Goal: Transaction & Acquisition: Register for event/course

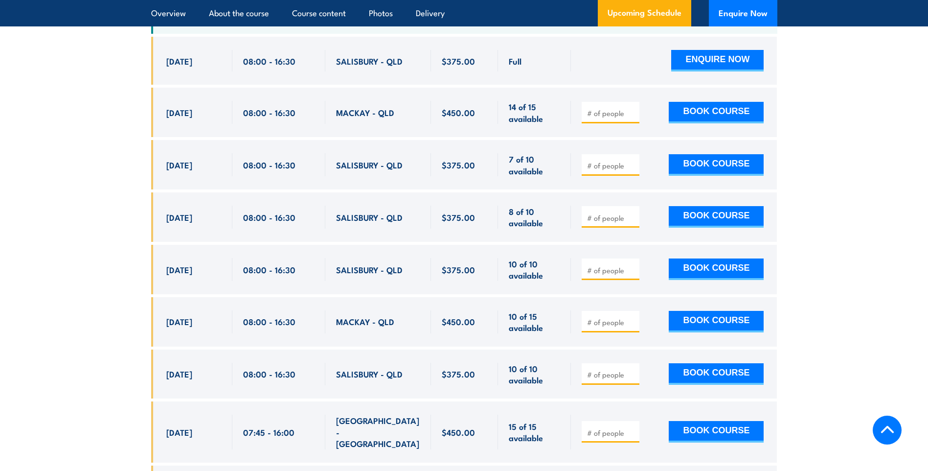
scroll to position [1654, 0]
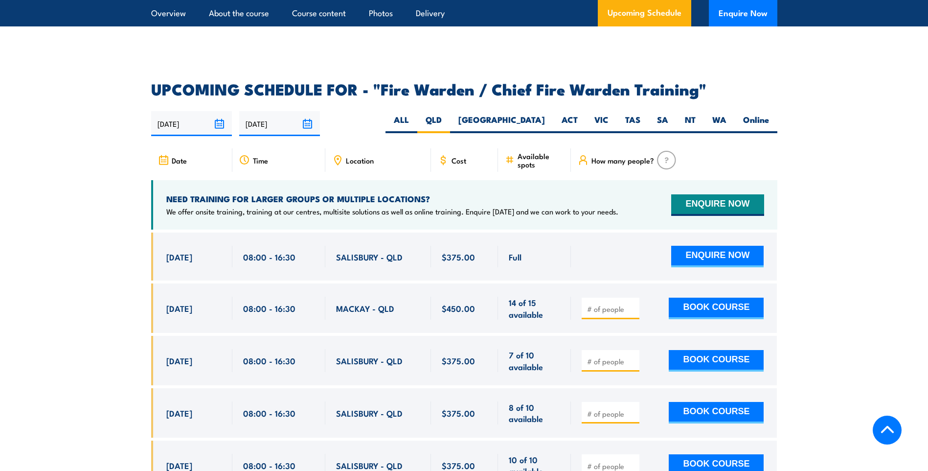
click at [69, 104] on section "UPCOMING SCHEDULE FOR - "Fire Warden / Chief Fire Warden Training" 22/09/2025 2…" at bounding box center [464, 456] width 928 height 748
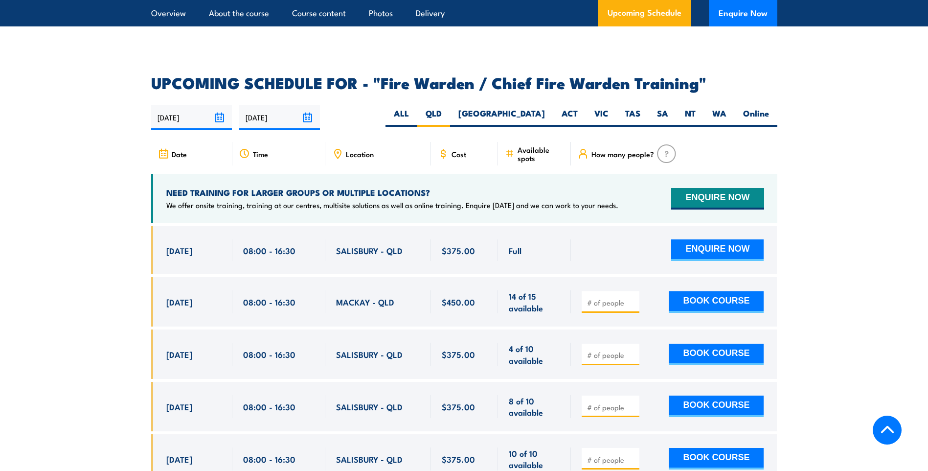
scroll to position [1703, 0]
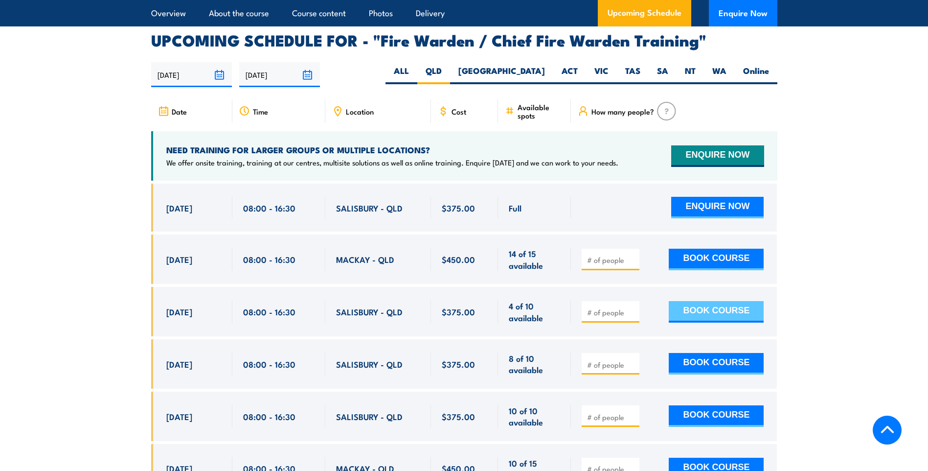
click at [721, 309] on button "BOOK COURSE" at bounding box center [716, 312] width 95 height 22
click at [631, 307] on input "1" at bounding box center [611, 312] width 49 height 10
click at [631, 307] on input "2" at bounding box center [611, 312] width 49 height 10
type input "3"
click at [631, 307] on input "3" at bounding box center [611, 312] width 49 height 10
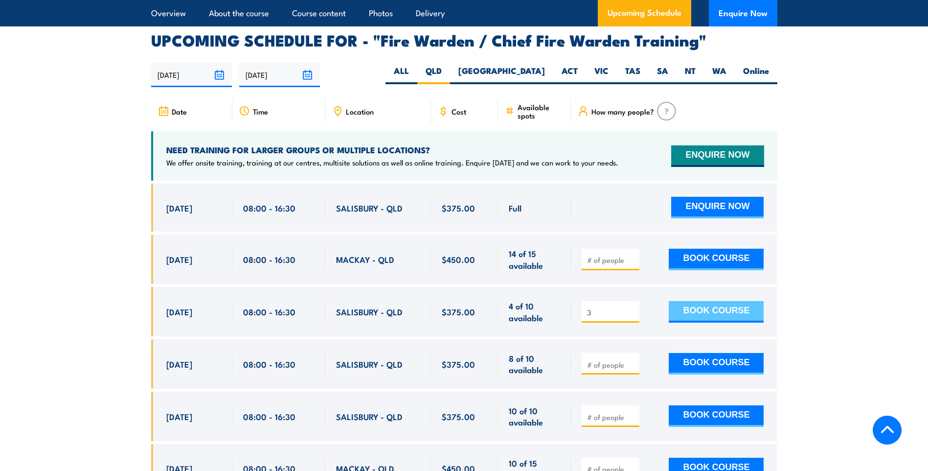
click at [706, 304] on button "BOOK COURSE" at bounding box center [716, 312] width 95 height 22
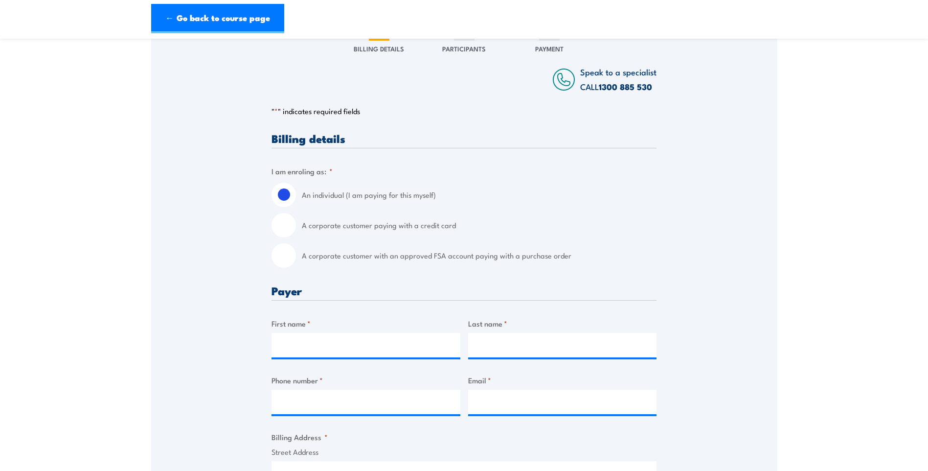
scroll to position [147, 0]
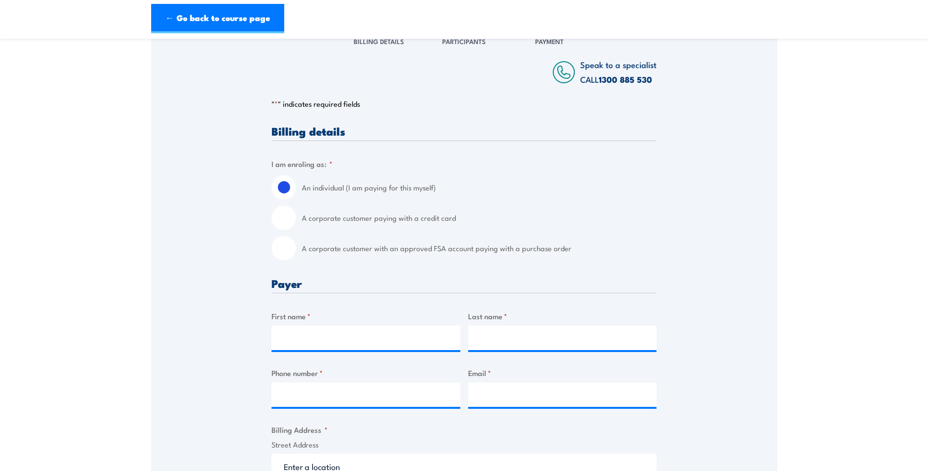
click at [286, 246] on input "A corporate customer with an approved FSA account paying with a purchase order" at bounding box center [284, 248] width 24 height 24
radio input "true"
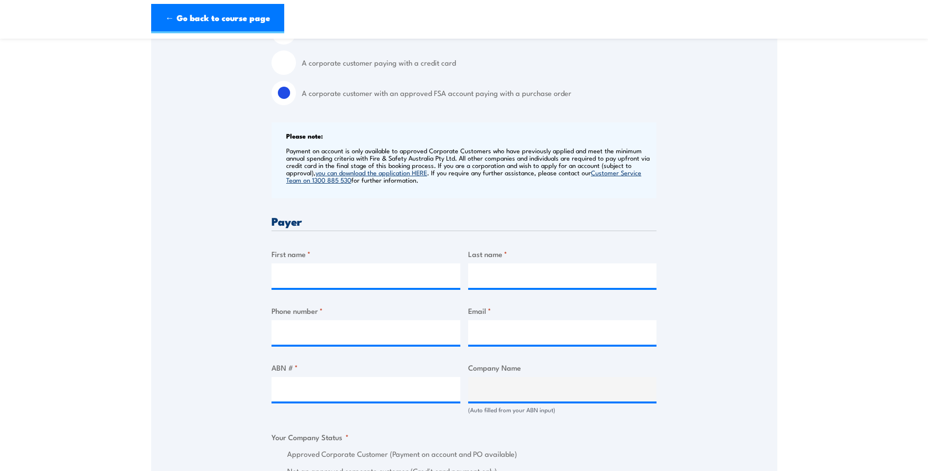
scroll to position [343, 0]
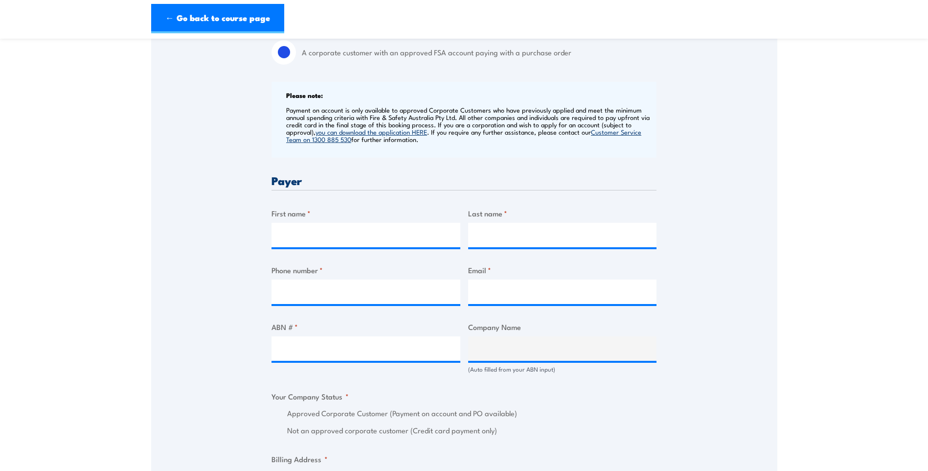
click at [326, 220] on div "First name *" at bounding box center [366, 227] width 189 height 40
click at [326, 229] on input "First name *" at bounding box center [366, 235] width 189 height 24
type input "Jonathan"
type input "O'Rourke"
type input "0417164288"
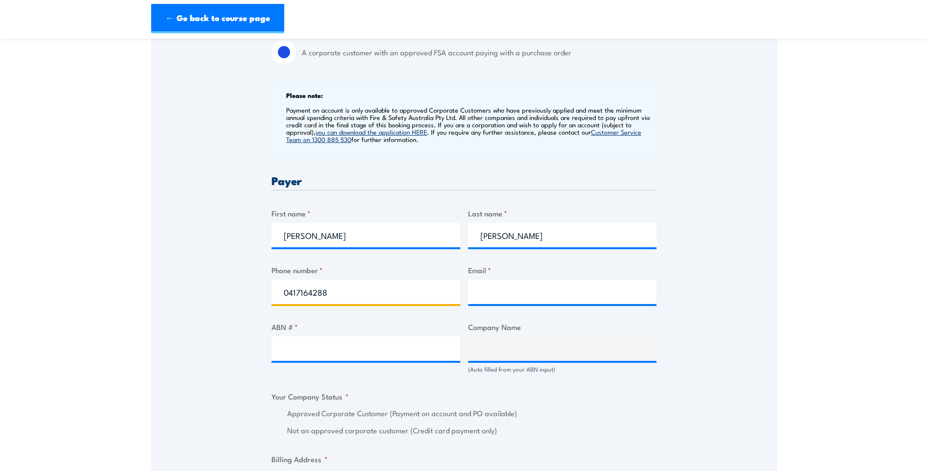
type input "jonathan.orourke@hastingsdeering.com.au"
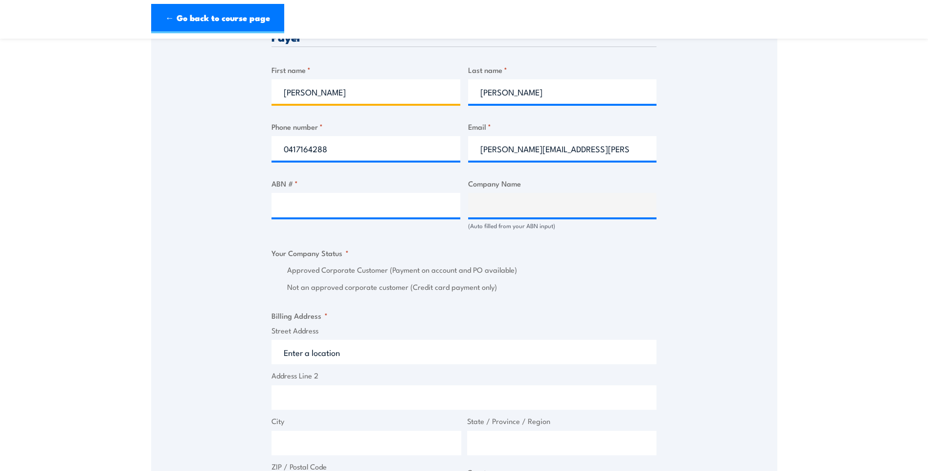
scroll to position [489, 0]
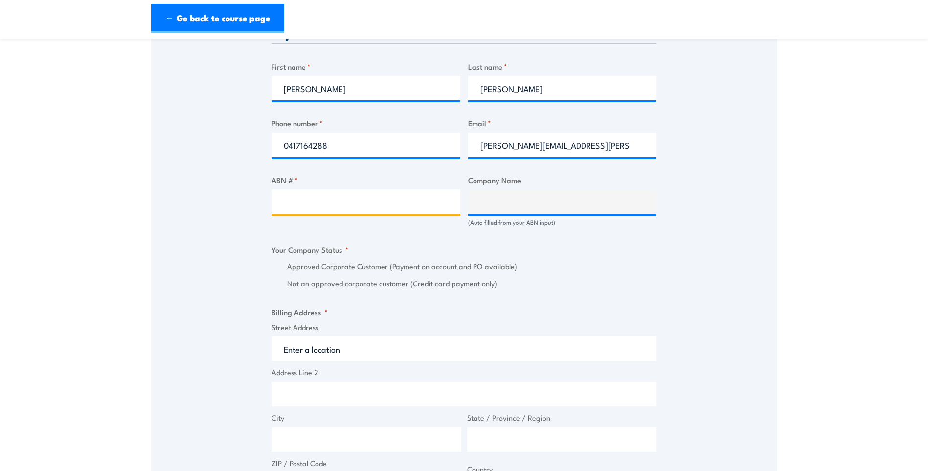
click at [335, 200] on input "ABN # *" at bounding box center [366, 201] width 189 height 24
click at [367, 202] on input "ABN # *" at bounding box center [366, 201] width 189 height 24
paste input "49 054 094 647"
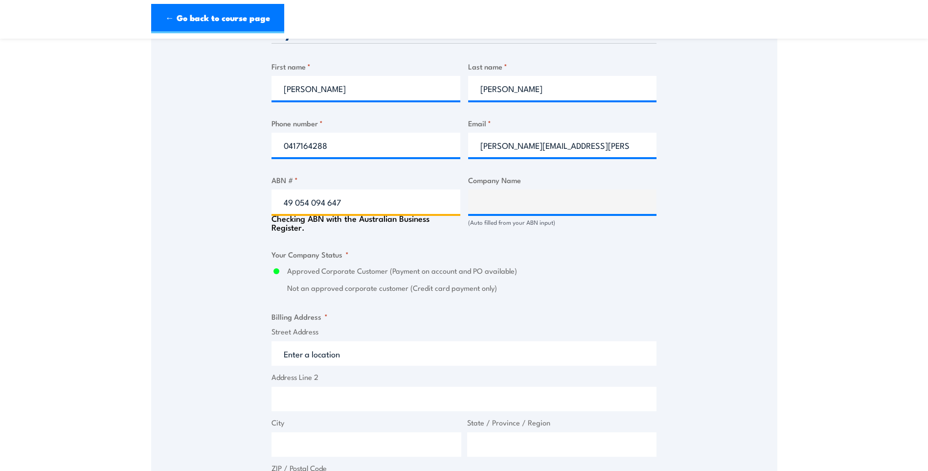
type input "49 054 094 647"
type input "HASTINGS DEERING (AUSTRALIA) LIMITED"
radio input "true"
click at [635, 260] on fieldset "Your Company Status * Approved Corporate Customer (Payment on account and PO av…" at bounding box center [464, 272] width 385 height 46
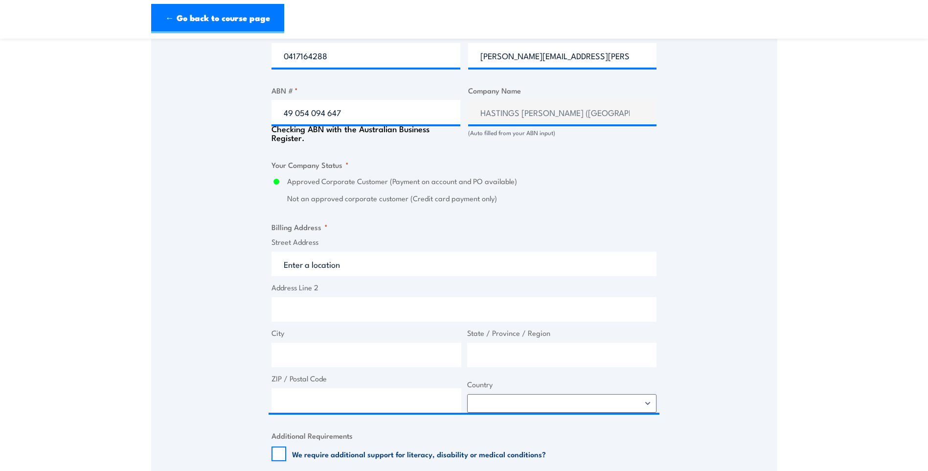
scroll to position [587, 0]
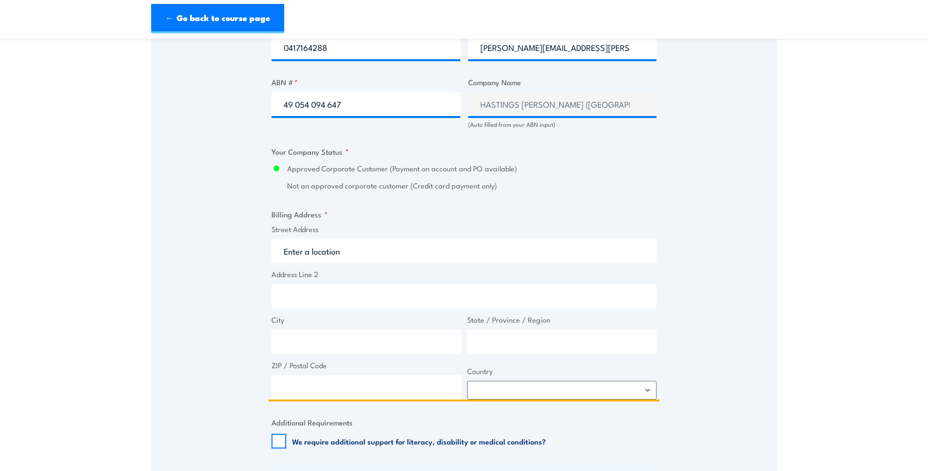
click at [356, 258] on input "Street Address" at bounding box center [464, 250] width 385 height 24
type input "60 Bellrick St"
type input "Acacia Ridge"
type input "Queensland"
type input "4110"
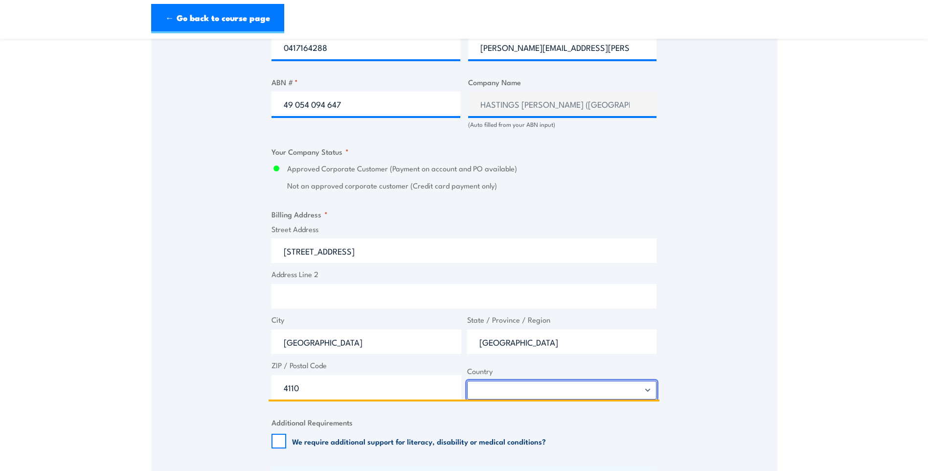
select select "Australia"
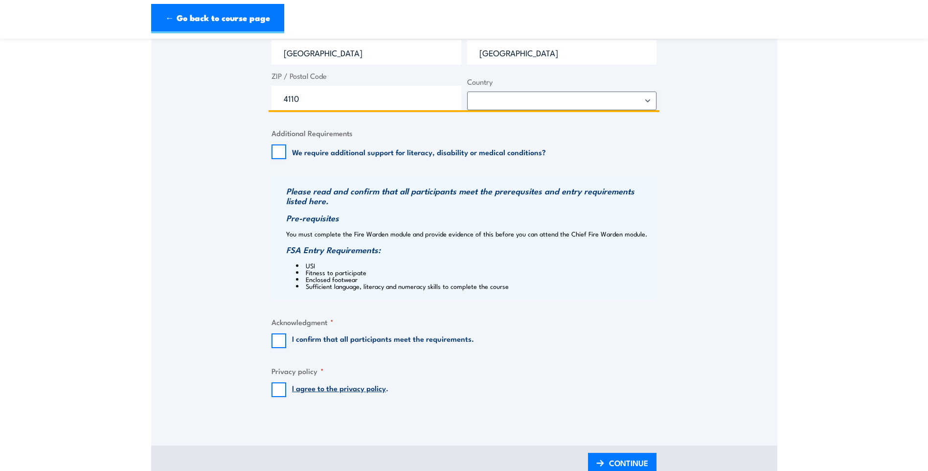
scroll to position [881, 0]
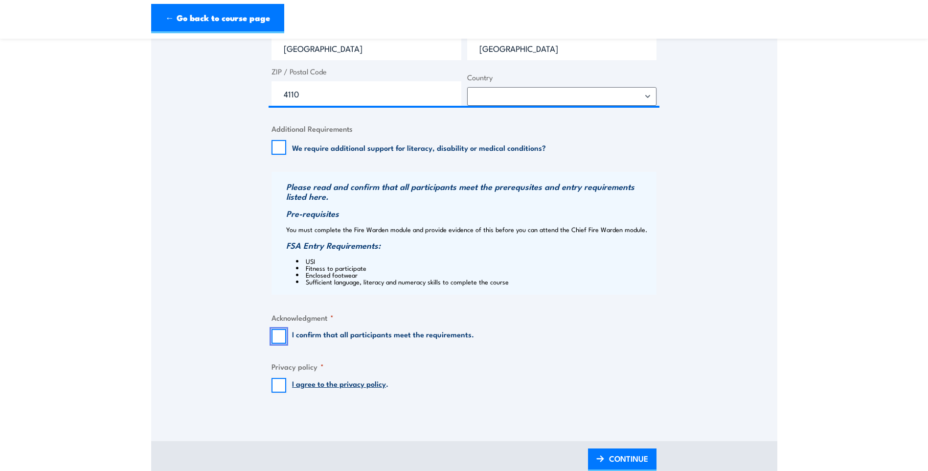
click at [274, 333] on input "I confirm that all participants meet the requirements." at bounding box center [279, 336] width 15 height 15
checkbox input "true"
click at [277, 384] on input "I agree to the privacy policy ." at bounding box center [279, 385] width 15 height 15
checkbox input "true"
click at [626, 459] on span "CONTINUE" at bounding box center [628, 458] width 39 height 26
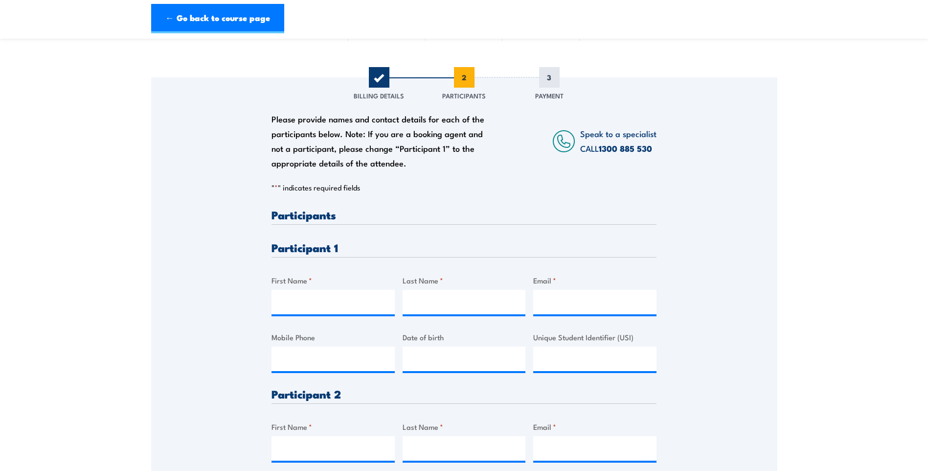
scroll to position [196, 0]
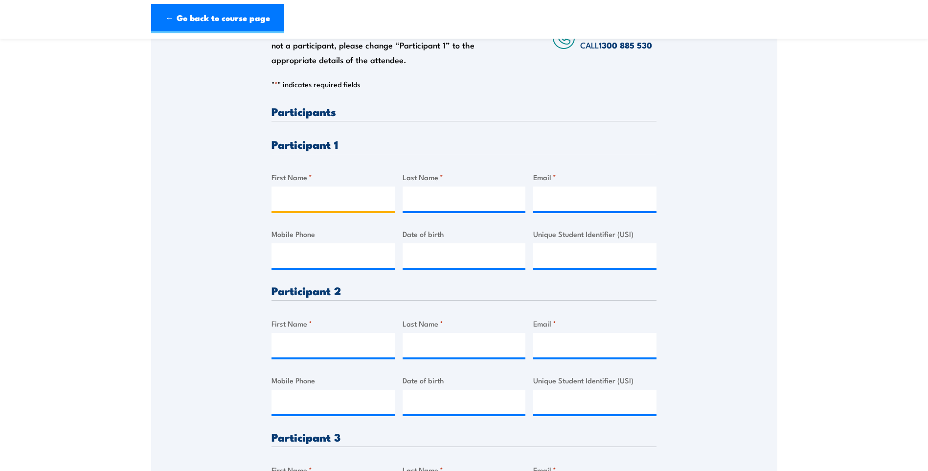
click at [287, 197] on input "First Name *" at bounding box center [333, 198] width 123 height 24
click at [231, 275] on div "Please provide names and contact details for each of the participants below. No…" at bounding box center [464, 277] width 626 height 607
click at [310, 194] on input "First Name *" at bounding box center [333, 198] width 123 height 24
type input "Glenn"
type input "Nielson"
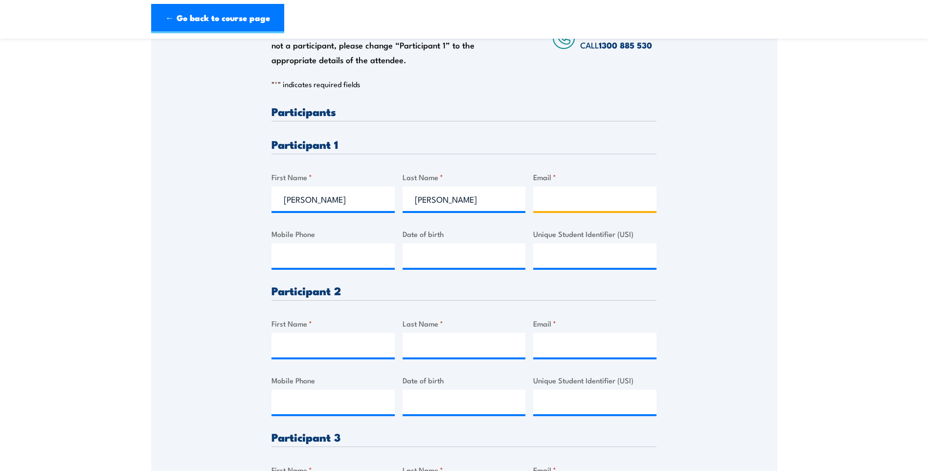
click at [573, 199] on input "Email *" at bounding box center [594, 198] width 123 height 24
paste input "glenn.nielson@sime.com"
type input "glenn.nielson@sime.com"
drag, startPoint x: 315, startPoint y: 339, endPoint x: 322, endPoint y: 336, distance: 8.1
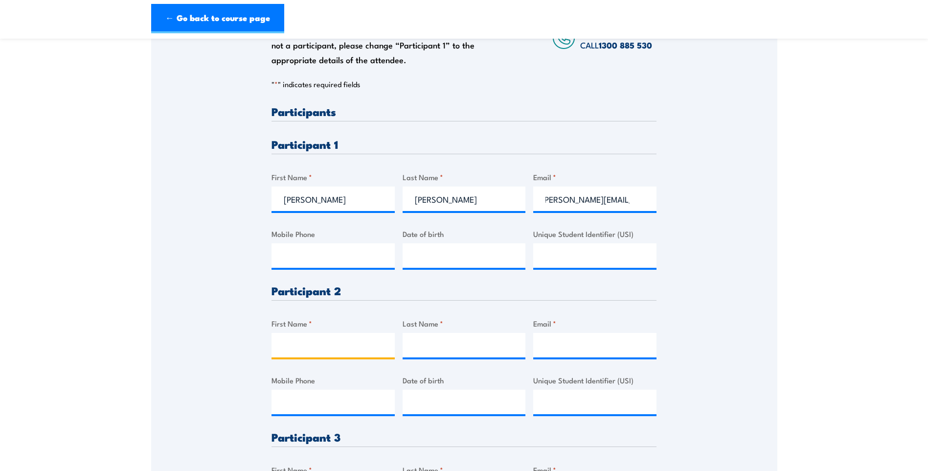
click at [315, 339] on input "First Name *" at bounding box center [333, 345] width 123 height 24
click at [339, 348] on input "First Name *" at bounding box center [333, 345] width 123 height 24
type input "Adam"
type input "Lewis"
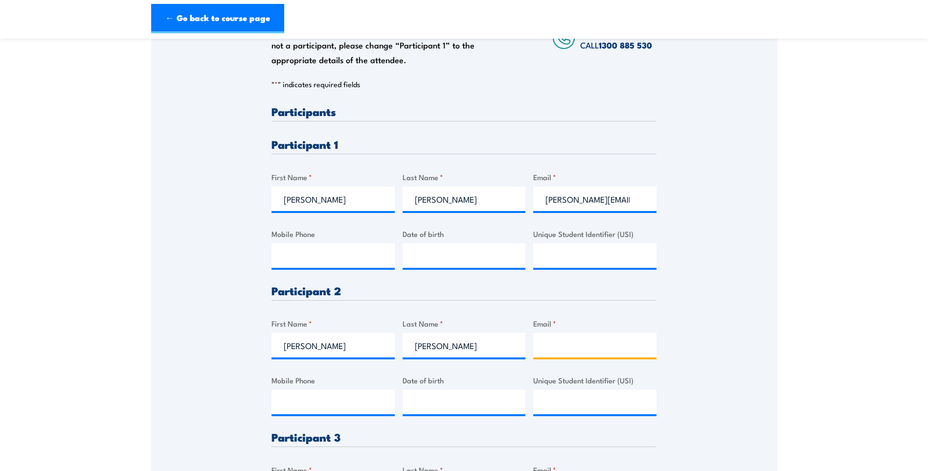
click at [560, 342] on input "Email *" at bounding box center [594, 345] width 123 height 24
paste input "adam.lewis@hastingsdeering.com.au"
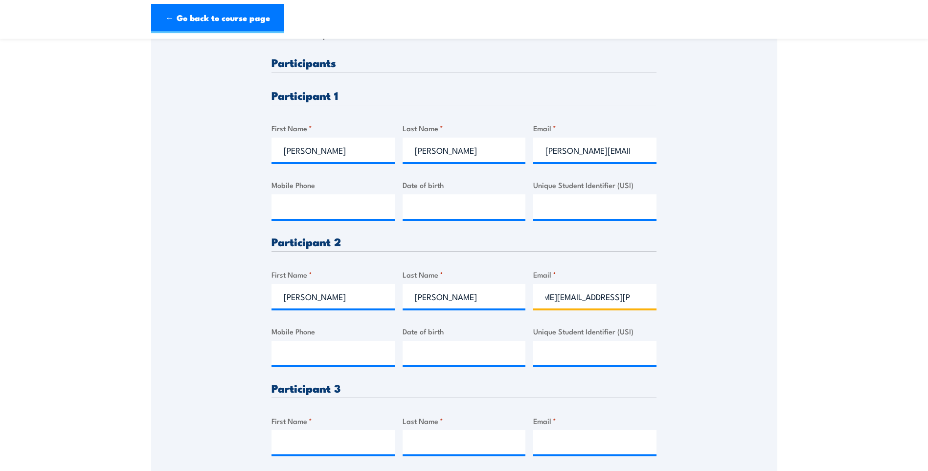
type input "adam.lewis@hastingsdeering.com.au"
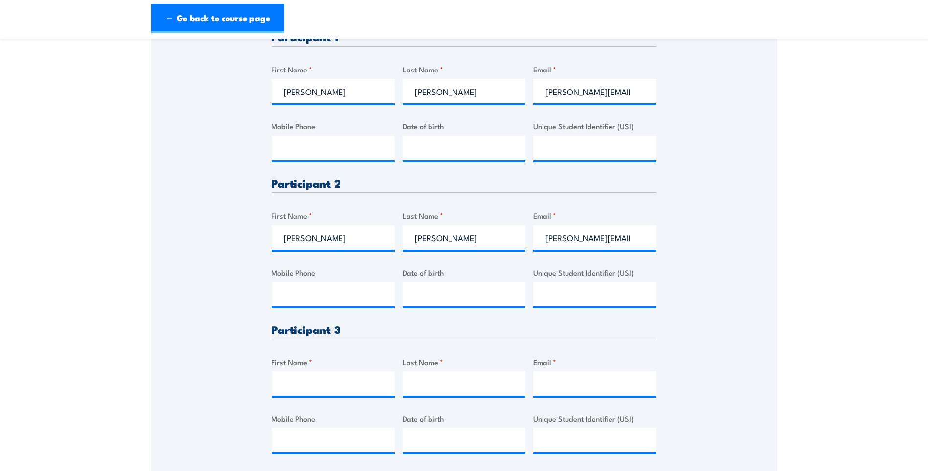
scroll to position [391, 0]
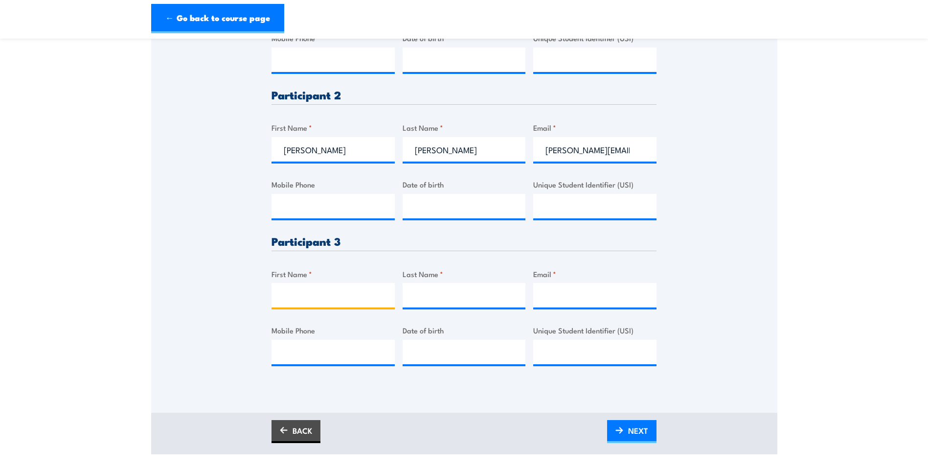
drag, startPoint x: 330, startPoint y: 294, endPoint x: 336, endPoint y: 295, distance: 5.9
click at [330, 294] on input "First Name *" at bounding box center [333, 295] width 123 height 24
type input "Shala"
click at [456, 292] on input "Last Name *" at bounding box center [464, 295] width 123 height 24
click at [444, 298] on input "Last Name *" at bounding box center [464, 295] width 123 height 24
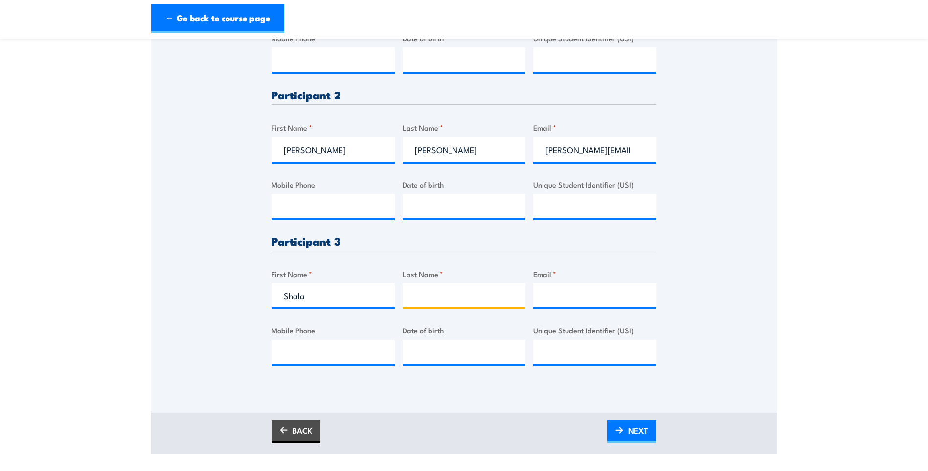
paste input "Senadheera"
type input "Senadheera"
click at [562, 298] on input "Email *" at bounding box center [594, 295] width 123 height 24
paste input "shala.senadheera@hastingsdeering.com.au"
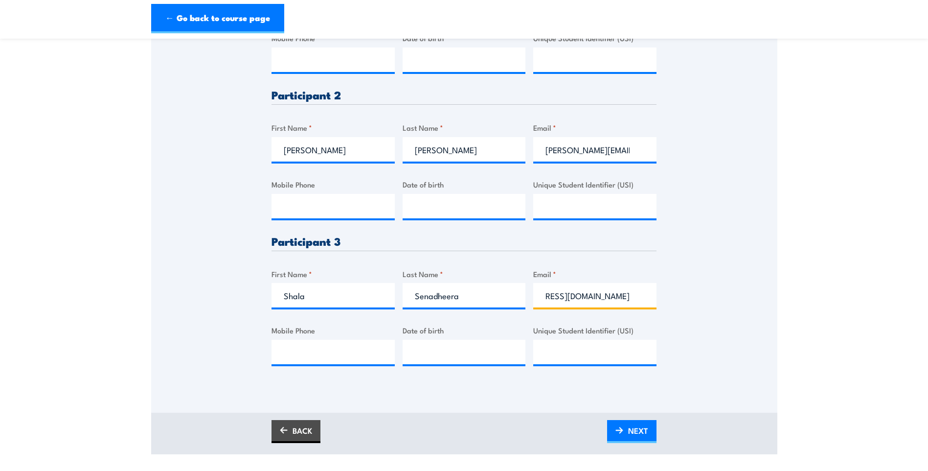
type input "shala.senadheera@hastingsdeering.com.au"
drag, startPoint x: 779, startPoint y: 276, endPoint x: 692, endPoint y: 343, distance: 109.2
click at [777, 276] on section "Fire Warden / Chief Fire Warden Training 08:00 3 "" at bounding box center [464, 55] width 928 height 797
click at [633, 432] on span "NEXT" at bounding box center [638, 430] width 20 height 26
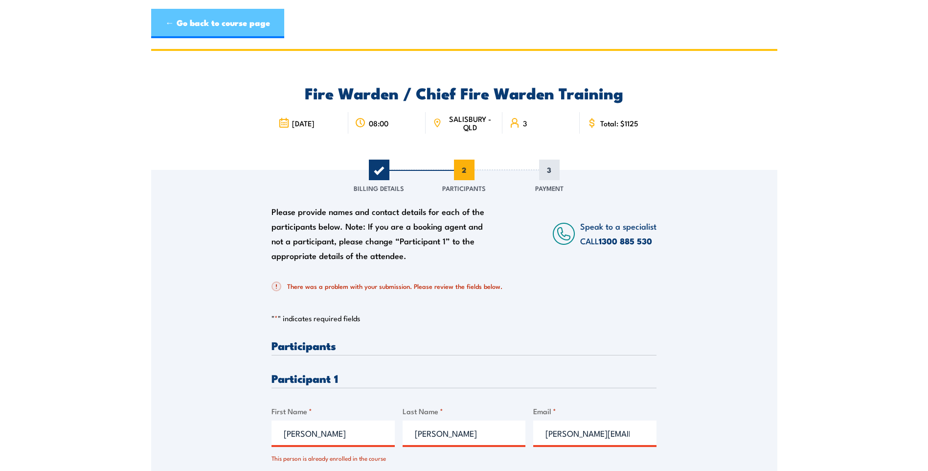
click at [258, 22] on link "← Go back to course page" at bounding box center [217, 23] width 133 height 29
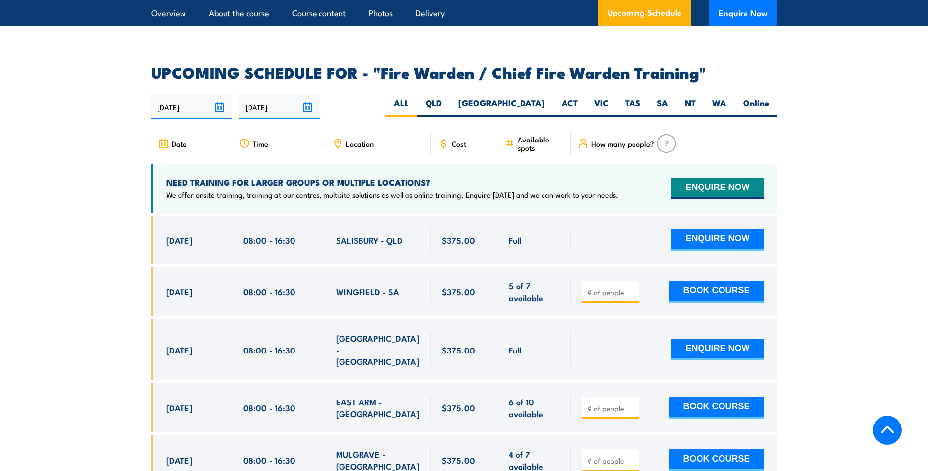
scroll to position [1586, 0]
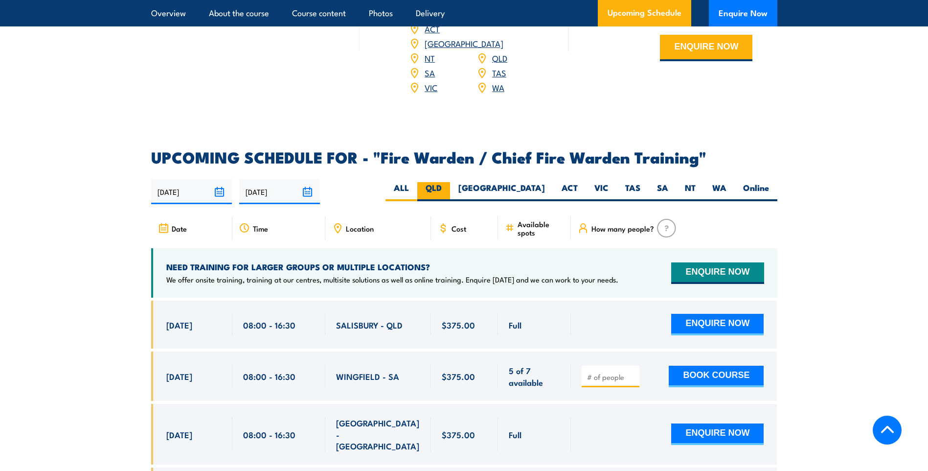
click at [450, 187] on label "QLD" at bounding box center [433, 191] width 33 height 19
click at [448, 187] on input "QLD" at bounding box center [445, 185] width 6 height 6
radio input "true"
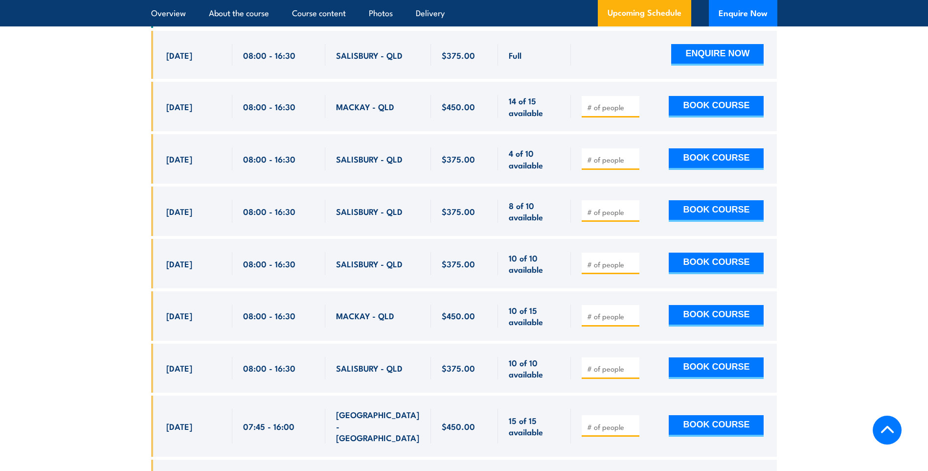
scroll to position [1880, 0]
